Goal: Check status: Check status

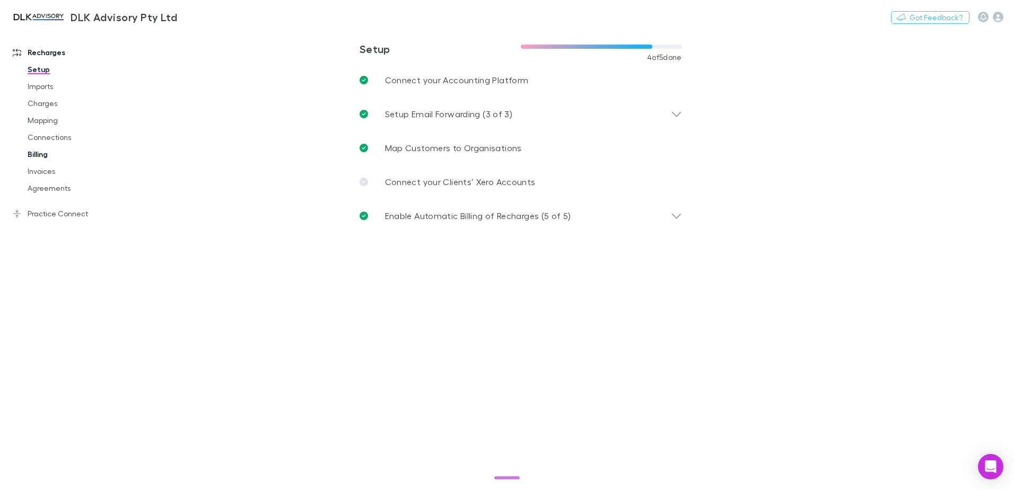
click at [39, 157] on link "Billing" at bounding box center [80, 154] width 126 height 17
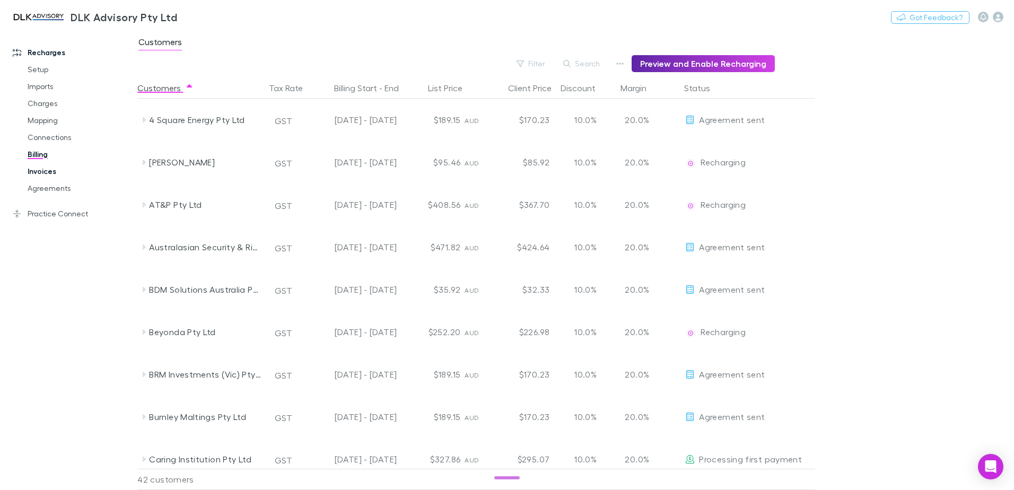
click at [50, 171] on link "Invoices" at bounding box center [80, 171] width 126 height 17
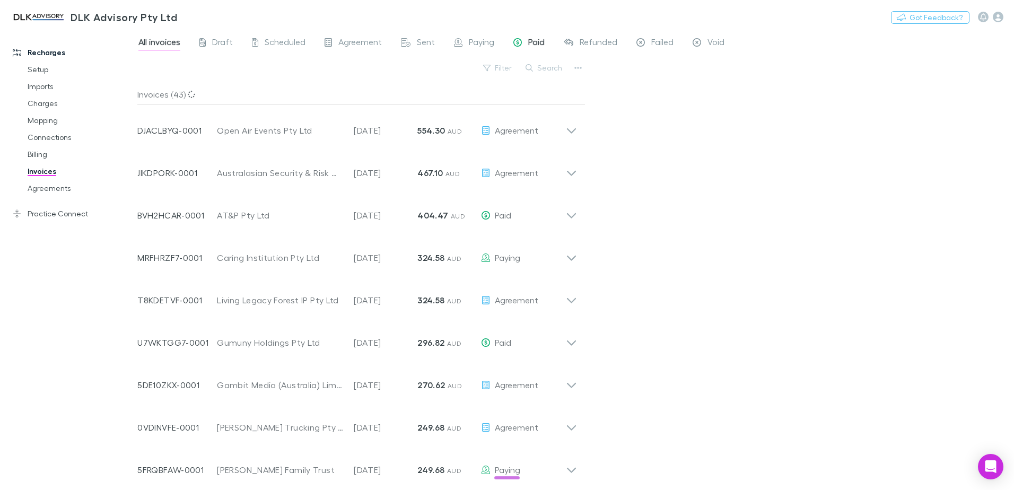
click at [527, 38] on div "Paid" at bounding box center [528, 44] width 31 height 14
